Goal: Information Seeking & Learning: Check status

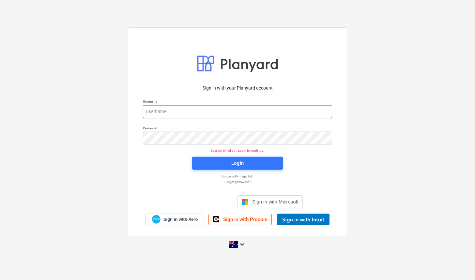
drag, startPoint x: 178, startPoint y: 113, endPoint x: 186, endPoint y: 118, distance: 9.4
click at [178, 113] on input "email" at bounding box center [237, 111] width 189 height 13
type input "[EMAIL_ADDRESS][DOMAIN_NAME]"
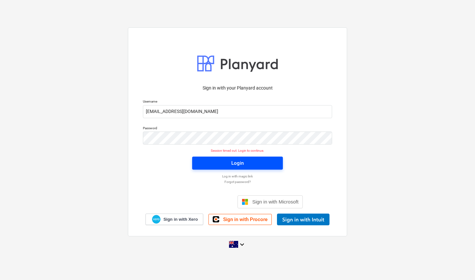
click at [253, 162] on span "Login" at bounding box center [237, 163] width 75 height 8
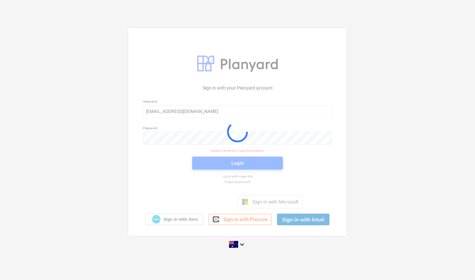
click at [380, 157] on div "Sign in with your Planyard account Username [EMAIL_ADDRESS][DOMAIN_NAME] Passwo…" at bounding box center [237, 140] width 475 height 236
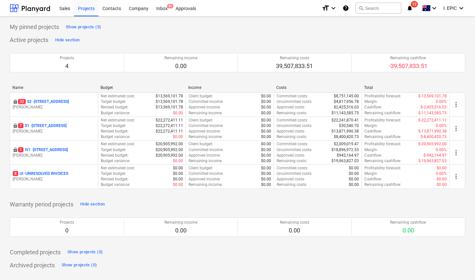
click at [268, 199] on div "My pinned projects Show projects (0) Active projects Hide section Projects 4 Re…" at bounding box center [237, 146] width 455 height 249
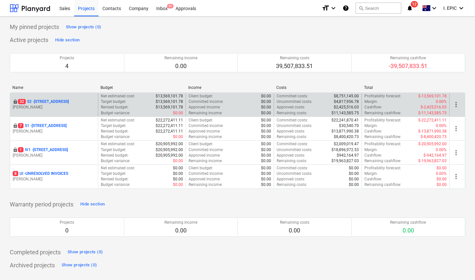
click at [310, 103] on p "Uncommitted costs :" at bounding box center [295, 102] width 36 height 6
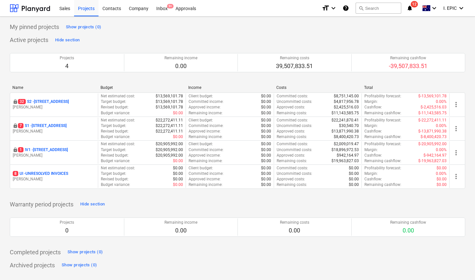
click at [40, 102] on p "[STREET_ADDRESS]" at bounding box center [43, 102] width 51 height 6
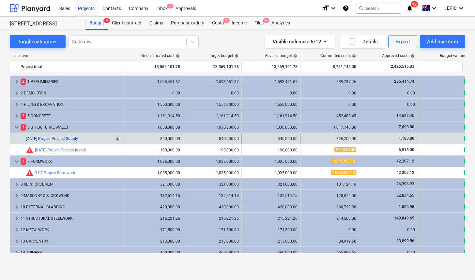
click at [72, 139] on link "[DATE] Project-Precast Supply" at bounding box center [52, 139] width 52 height 5
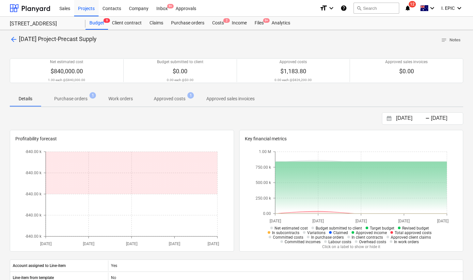
click at [76, 99] on p "Purchase orders" at bounding box center [70, 99] width 33 height 7
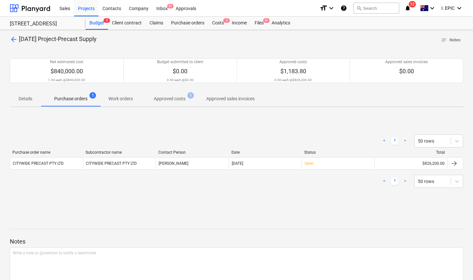
drag, startPoint x: 129, startPoint y: 100, endPoint x: 133, endPoint y: 99, distance: 3.6
click at [129, 100] on p "Work orders" at bounding box center [120, 99] width 24 height 7
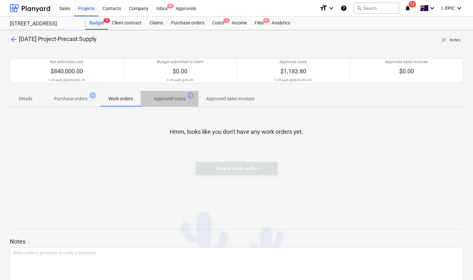
click at [167, 98] on p "Approved costs" at bounding box center [170, 99] width 32 height 7
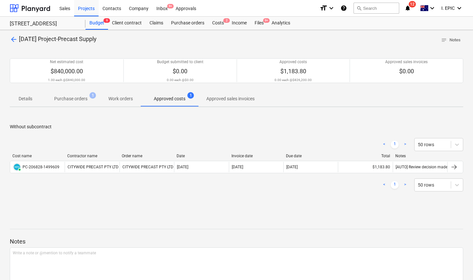
click at [155, 130] on div "< 1 > 50 rows Cost name Contractor name Order name Date Invoice date Due date T…" at bounding box center [236, 164] width 453 height 69
click at [128, 98] on p "Work orders" at bounding box center [120, 99] width 24 height 7
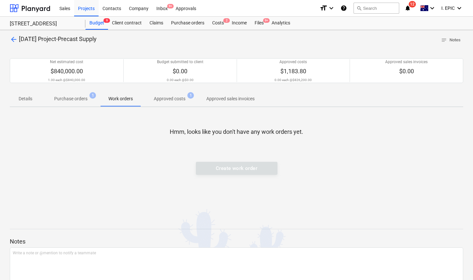
click at [82, 100] on p "Purchase orders" at bounding box center [70, 99] width 33 height 7
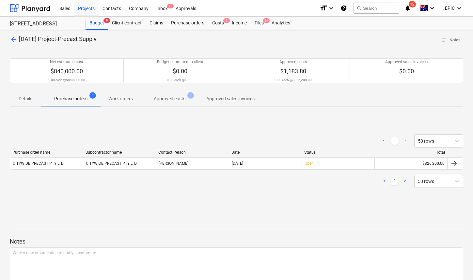
click at [12, 39] on span "arrow_back" at bounding box center [14, 40] width 8 height 8
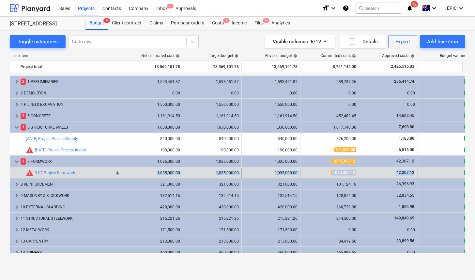
drag, startPoint x: 415, startPoint y: 173, endPoint x: 82, endPoint y: 173, distance: 333.0
click at [82, 173] on div "bar_chart warning 3-07 Project-Formwork 1,035,000.00 1,035,000.00 edit 1,035,00…" at bounding box center [251, 173] width 483 height 10
click at [63, 171] on link "3-07 Project-Formwork" at bounding box center [55, 173] width 40 height 5
